Goal: Find specific page/section: Find specific page/section

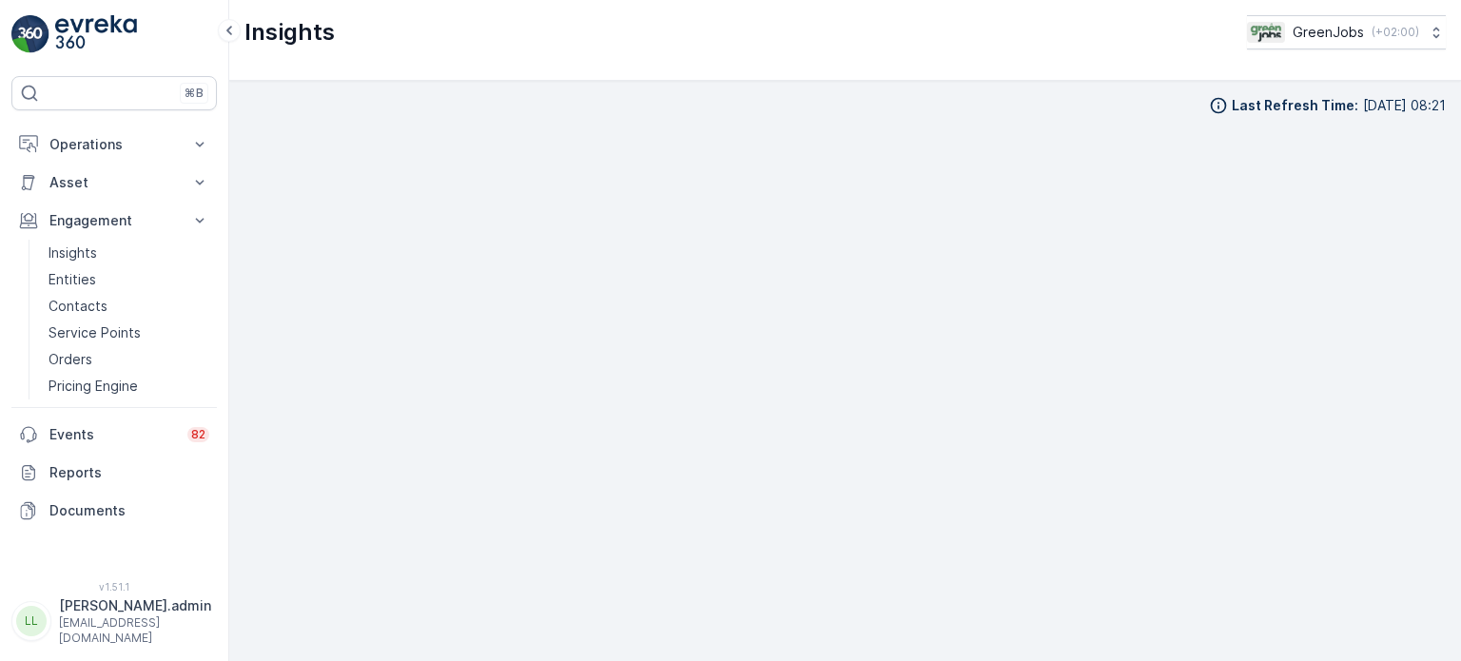
scroll to position [15, 0]
click at [80, 246] on p "Insights" at bounding box center [73, 252] width 49 height 19
drag, startPoint x: 84, startPoint y: 151, endPoint x: 91, endPoint y: 159, distance: 10.8
click at [85, 151] on p "Operations" at bounding box center [113, 144] width 129 height 19
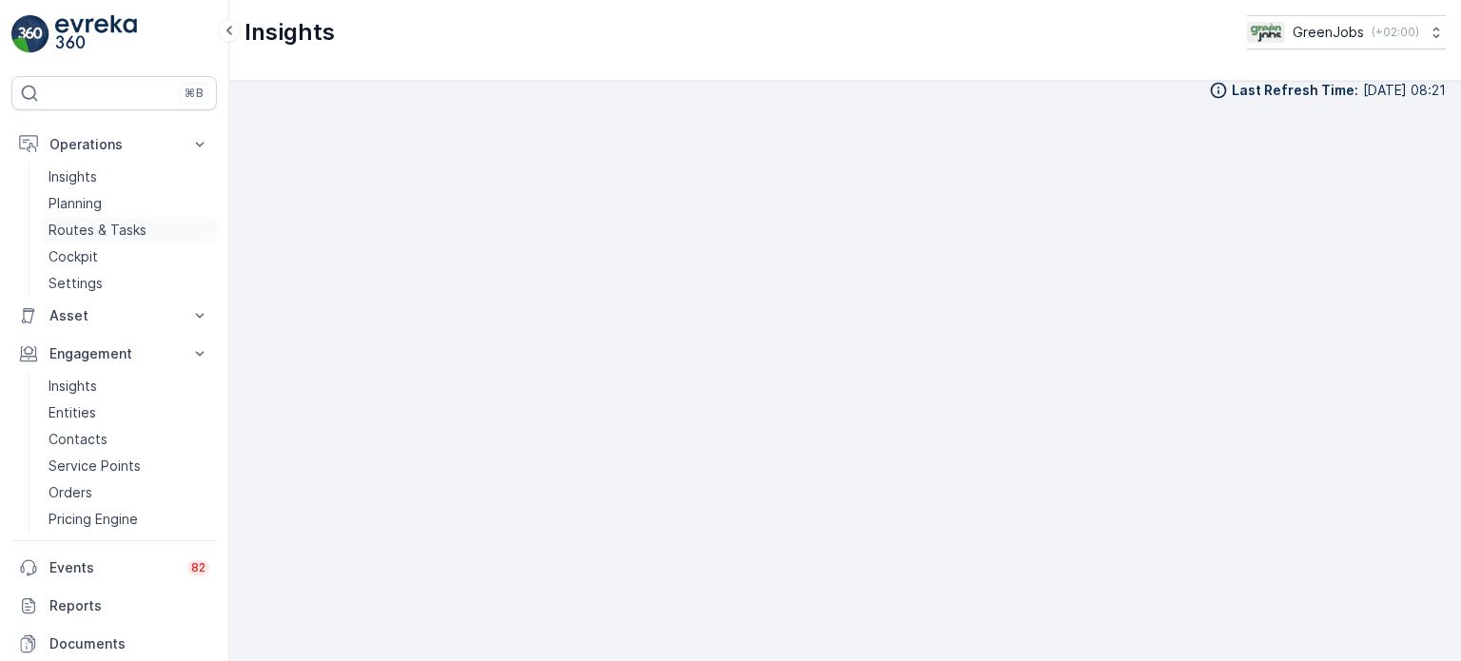
click at [118, 235] on p "Routes & Tasks" at bounding box center [98, 230] width 98 height 19
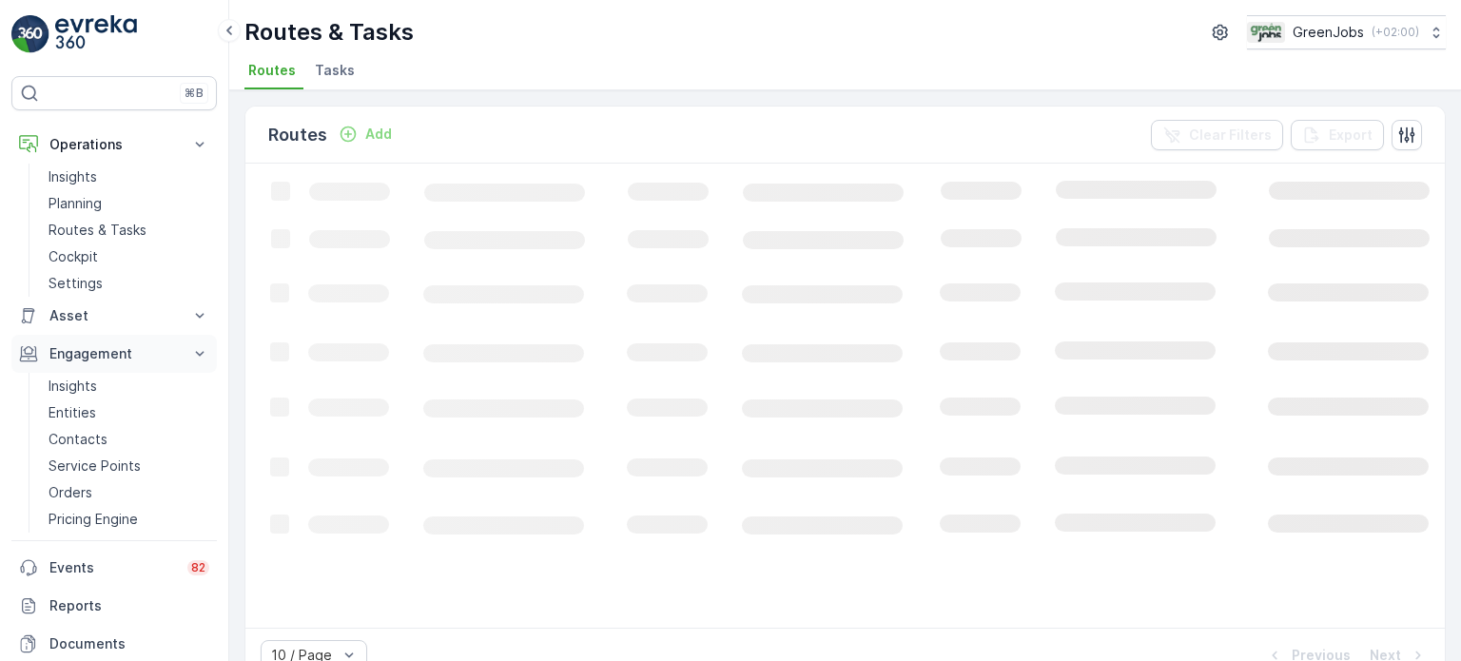
click at [95, 350] on p "Engagement" at bounding box center [113, 353] width 129 height 19
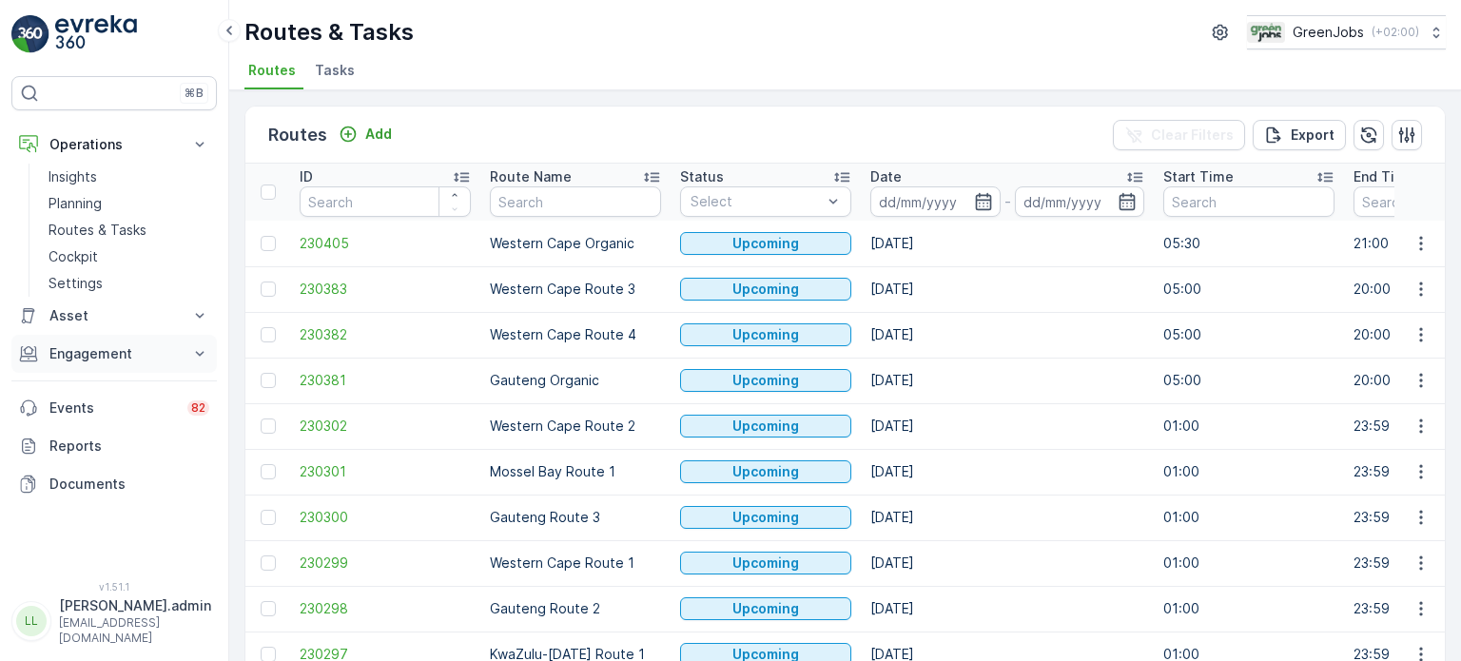
click at [93, 351] on p "Engagement" at bounding box center [113, 353] width 129 height 19
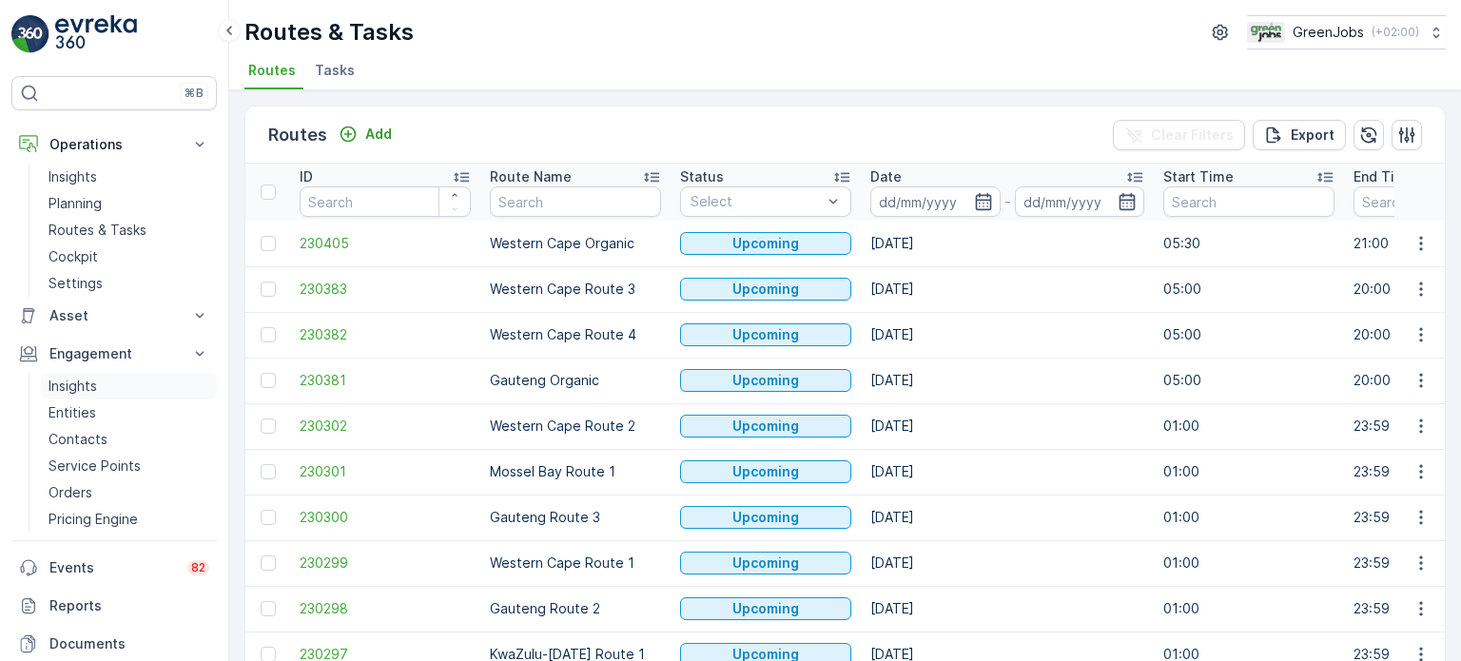
click at [71, 388] on p "Insights" at bounding box center [73, 386] width 49 height 19
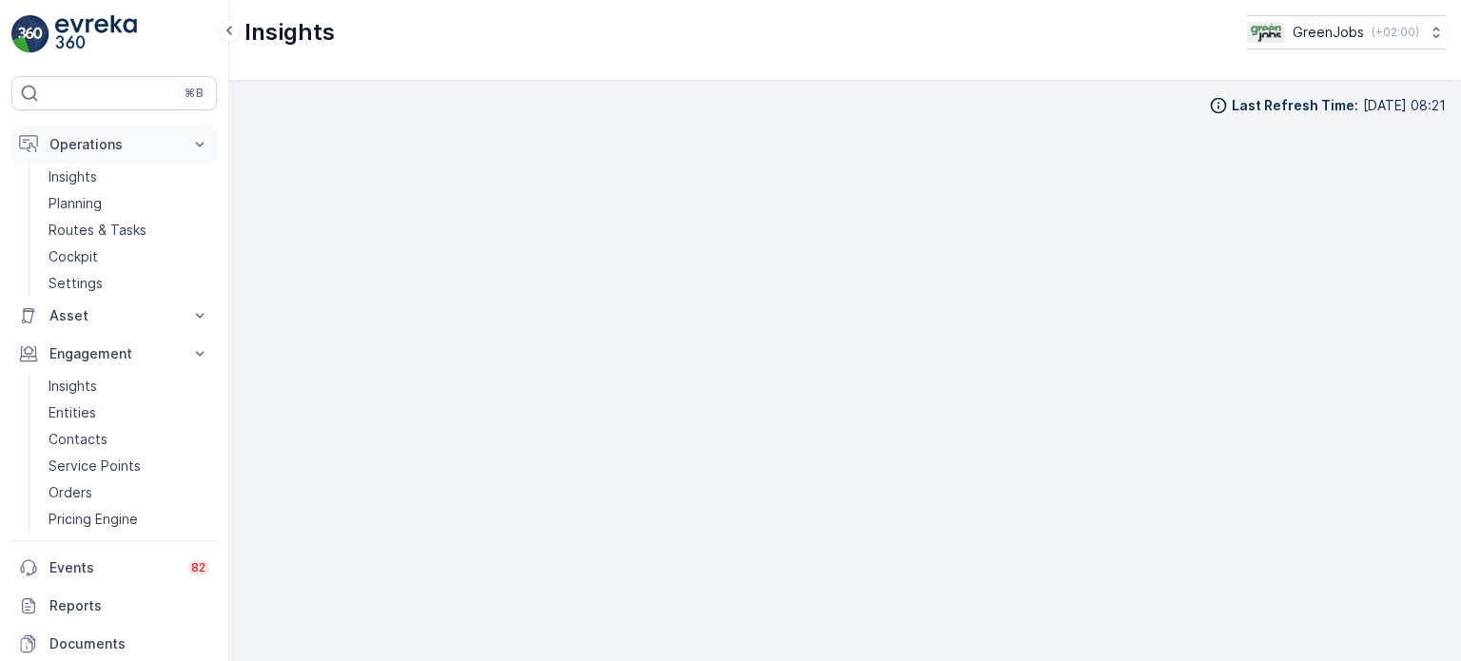
click at [88, 143] on p "Operations" at bounding box center [113, 144] width 129 height 19
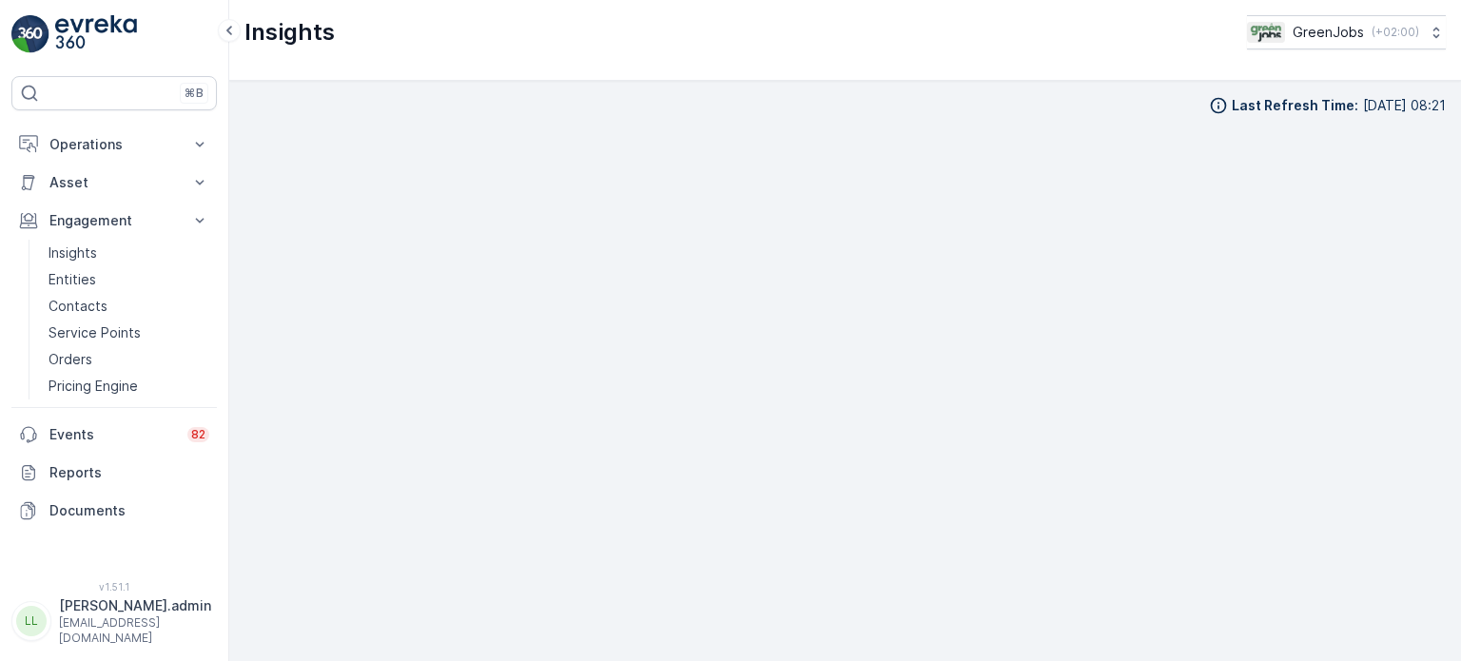
drag, startPoint x: 104, startPoint y: 149, endPoint x: 109, endPoint y: 176, distance: 27.2
click at [107, 151] on p "Operations" at bounding box center [113, 144] width 129 height 19
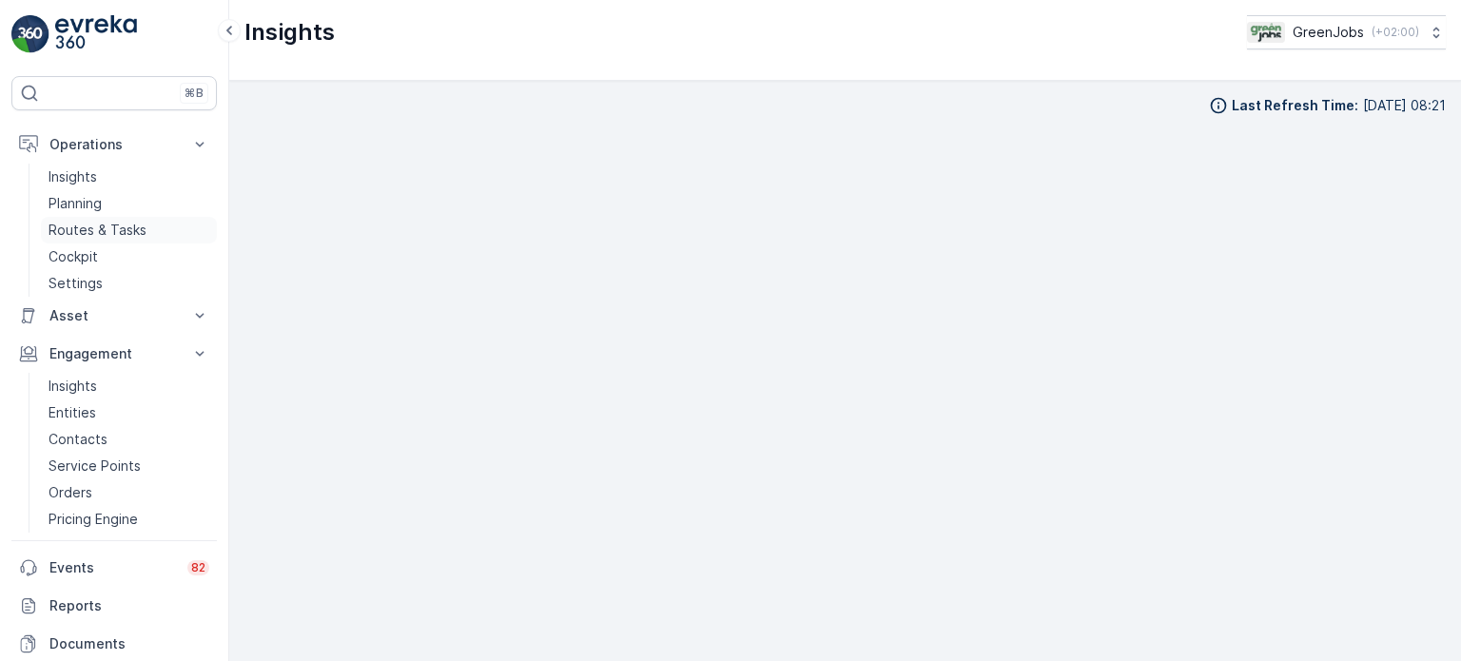
click at [105, 223] on p "Routes & Tasks" at bounding box center [98, 230] width 98 height 19
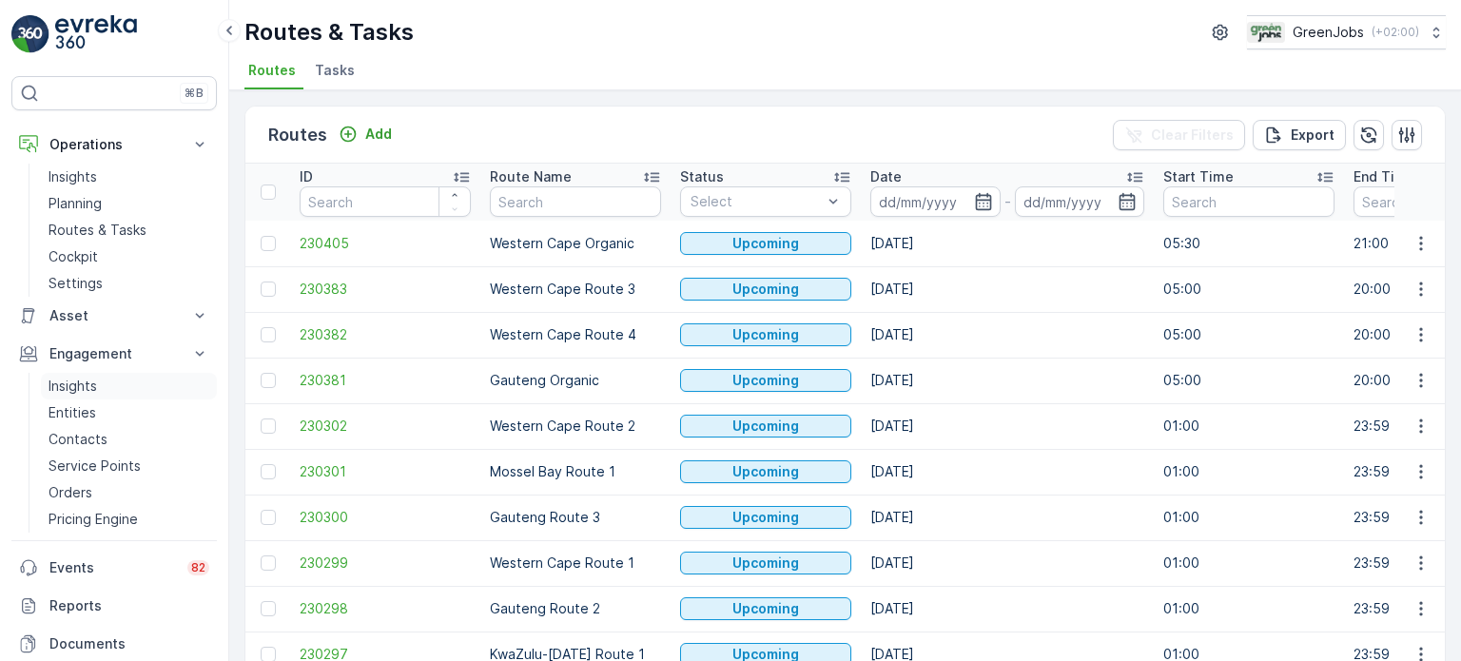
click at [80, 387] on p "Insights" at bounding box center [73, 386] width 49 height 19
